Goal: Navigation & Orientation: Understand site structure

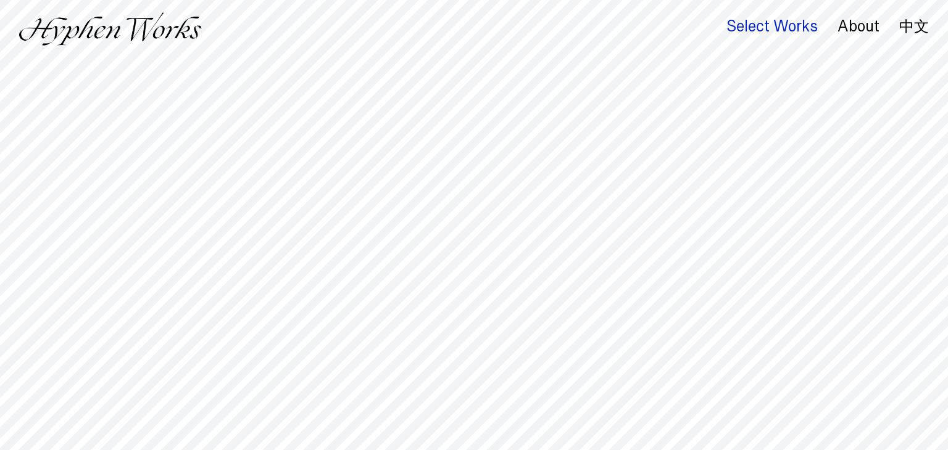
click at [751, 25] on div "Select Works" at bounding box center [771, 26] width 91 height 17
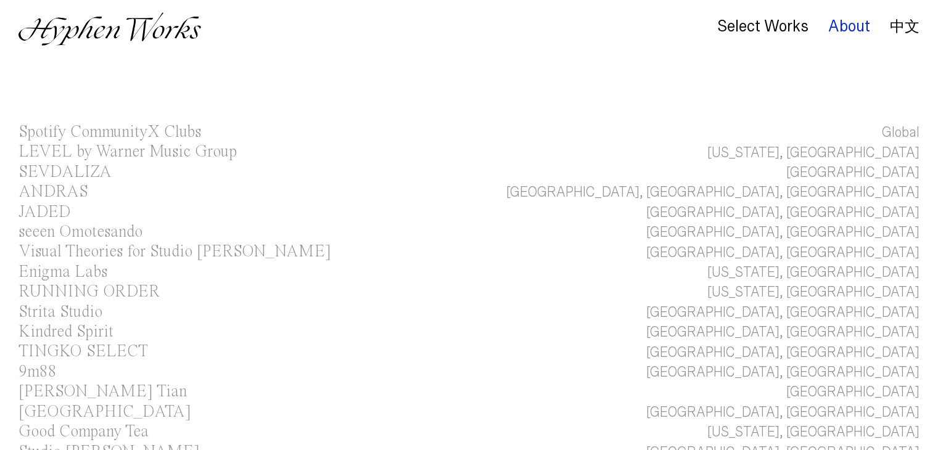
click at [854, 33] on div "About" at bounding box center [849, 26] width 42 height 17
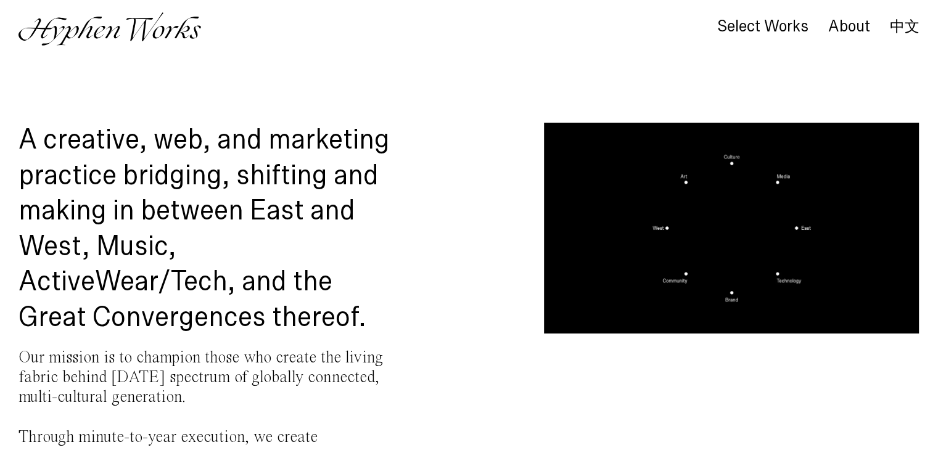
click at [59, 25] on img at bounding box center [110, 28] width 182 height 33
